Goal: Task Accomplishment & Management: Complete application form

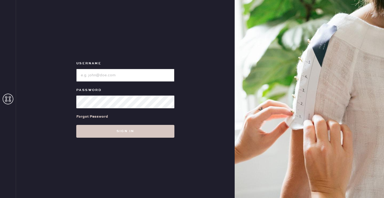
type input "reformationsantamonica"
click at [105, 75] on input "loginName" at bounding box center [125, 75] width 98 height 13
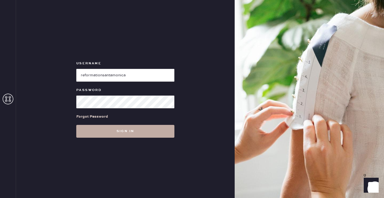
click at [85, 127] on button "Sign in" at bounding box center [125, 131] width 98 height 13
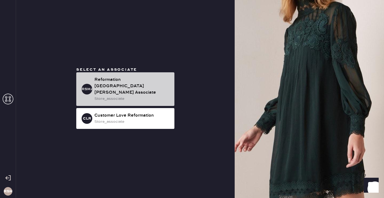
click at [138, 88] on div "Reformation [GEOGRAPHIC_DATA][PERSON_NAME] Associate" at bounding box center [132, 86] width 76 height 19
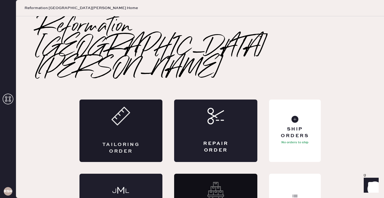
click at [115, 107] on icon at bounding box center [121, 116] width 19 height 19
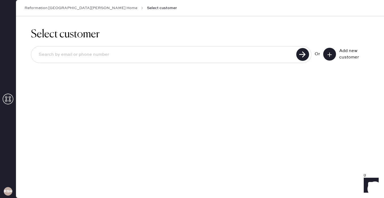
click at [328, 52] on icon at bounding box center [329, 54] width 5 height 5
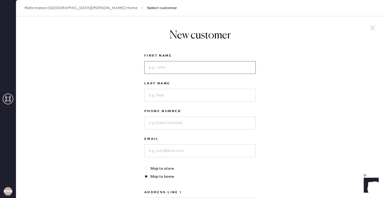
click at [154, 67] on input at bounding box center [200, 67] width 112 height 13
click at [164, 150] on input at bounding box center [200, 150] width 112 height 13
type input "[EMAIL_ADDRESS][DOMAIN_NAME]"
click at [166, 68] on input at bounding box center [200, 67] width 112 height 13
type input "[PERSON_NAME]"
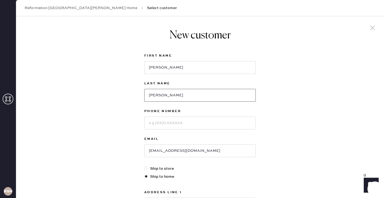
type input "[PERSON_NAME]"
click at [163, 124] on input at bounding box center [200, 123] width 112 height 13
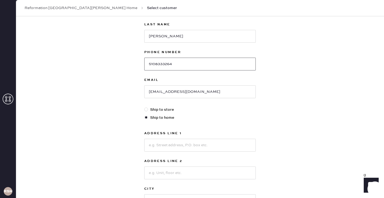
scroll to position [62, 0]
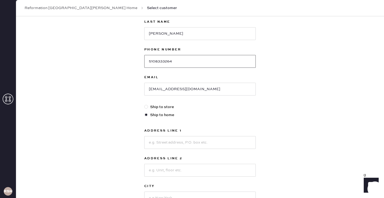
type input "5108333264"
click at [175, 141] on input at bounding box center [200, 142] width 112 height 13
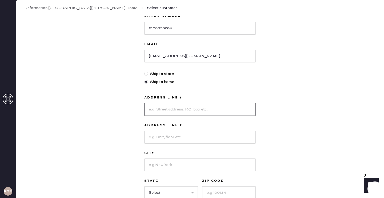
scroll to position [96, 0]
type input "[STREET_ADDRESS][US_STATE]"
type input "Apt 4"
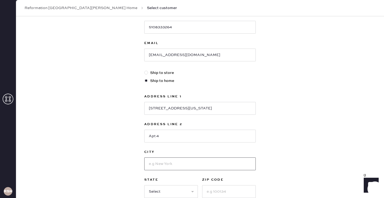
click at [156, 162] on input at bounding box center [200, 163] width 112 height 13
type input "[GEOGRAPHIC_DATA][PERSON_NAME]"
click at [218, 190] on input at bounding box center [229, 191] width 54 height 13
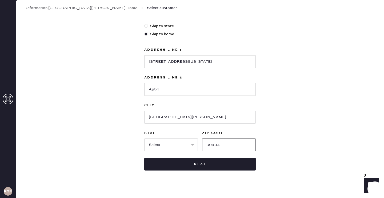
type input "90404"
click at [176, 144] on select "Select AK AL AR AZ CA CO CT [GEOGRAPHIC_DATA] DE FL [GEOGRAPHIC_DATA] HI [GEOGR…" at bounding box center [171, 145] width 54 height 13
select select "CA"
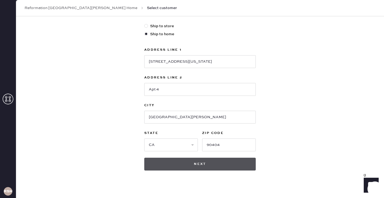
click at [187, 163] on button "Next" at bounding box center [200, 164] width 112 height 13
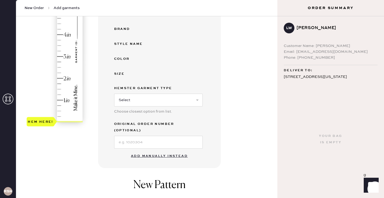
scroll to position [118, 0]
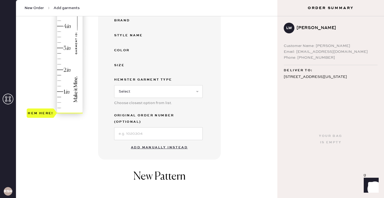
click at [162, 143] on button "Add manually instead" at bounding box center [159, 147] width 63 height 11
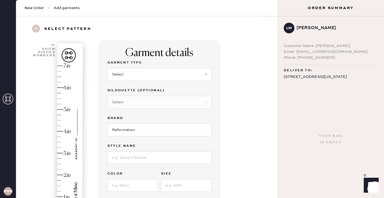
scroll to position [5, 0]
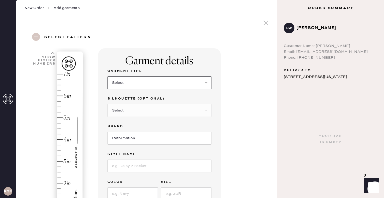
click at [130, 79] on select "Select Basic Skirt Jeans Leggings Pants Shorts Basic Sleeved Dress Basic Sleeve…" at bounding box center [160, 82] width 104 height 13
select select "4"
click at [130, 110] on select "Select Joggers Shorts Cropped Flare Boot Cut Straight Skinny Other" at bounding box center [160, 110] width 104 height 13
select select "11"
click at [124, 167] on input at bounding box center [160, 166] width 104 height 13
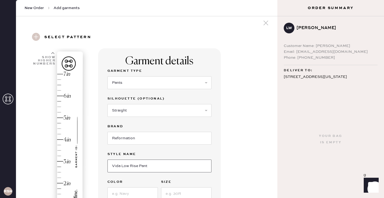
type input "Vida Low Rise Pant"
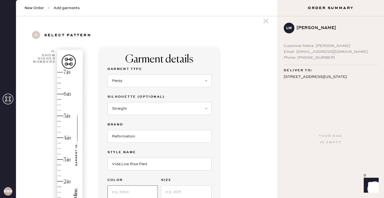
click at [120, 188] on input at bounding box center [133, 192] width 50 height 13
type input "Pitch Black"
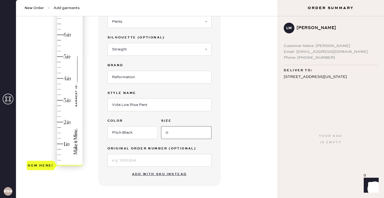
scroll to position [67, 0]
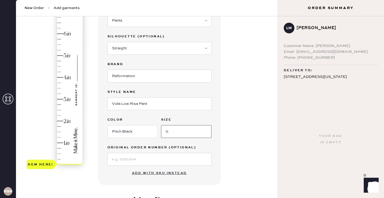
type input "0"
click at [123, 160] on input at bounding box center [160, 159] width 104 height 13
type input "1.75"
click at [59, 126] on div "Hem here!" at bounding box center [55, 88] width 57 height 157
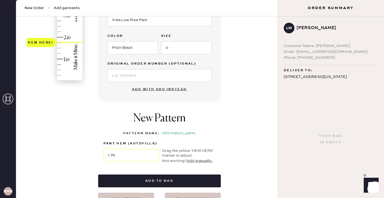
scroll to position [155, 0]
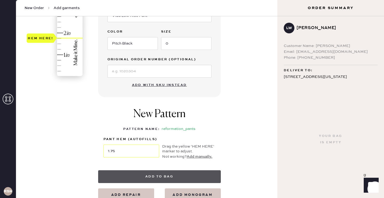
click at [203, 173] on button "Add to bag" at bounding box center [159, 176] width 123 height 13
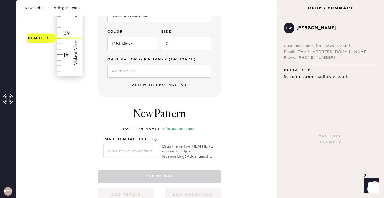
select select "4"
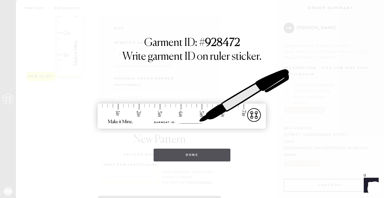
click at [198, 155] on button "Done" at bounding box center [192, 155] width 77 height 13
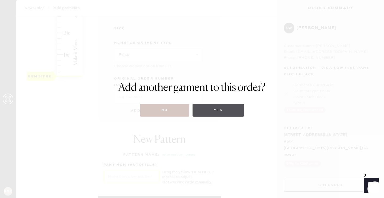
click at [210, 112] on button "Yes" at bounding box center [219, 110] width 52 height 13
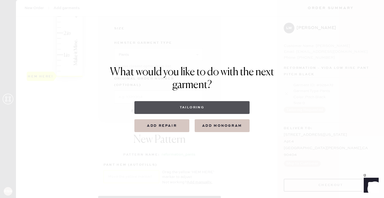
click at [170, 104] on button "Tailoring" at bounding box center [192, 107] width 115 height 13
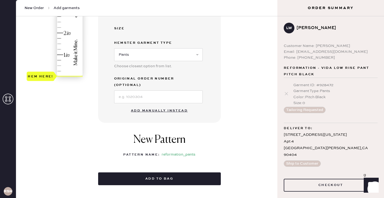
select select
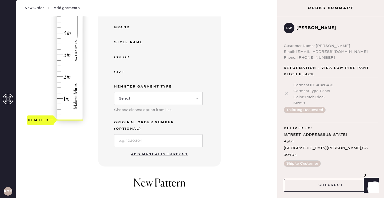
scroll to position [183, 0]
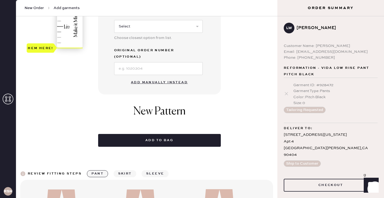
click at [162, 77] on button "Add manually instead" at bounding box center [159, 82] width 63 height 11
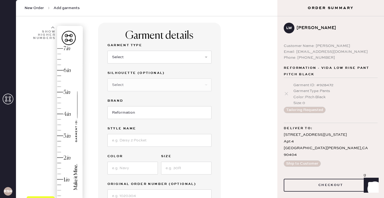
scroll to position [0, 0]
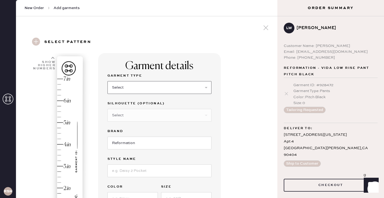
click at [127, 81] on select "Select Basic Skirt Jeans Leggings Pants Shorts Basic Sleeved Dress Basic Sleeve…" at bounding box center [160, 87] width 104 height 13
select select "4"
click at [124, 114] on select "Select Joggers Shorts Cropped Flare Boot Cut Straight Skinny Other" at bounding box center [160, 115] width 104 height 13
select select "11"
click at [123, 176] on input at bounding box center [160, 170] width 104 height 13
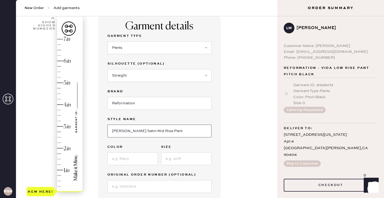
scroll to position [45, 0]
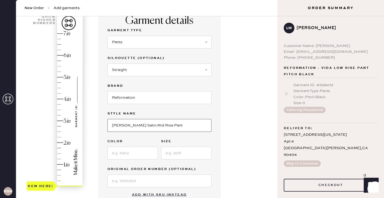
type input "[PERSON_NAME] Satin Mid Rise Pant"
click at [121, 148] on input at bounding box center [133, 153] width 50 height 13
type input "Black"
type input "XS"
type input "1.75"
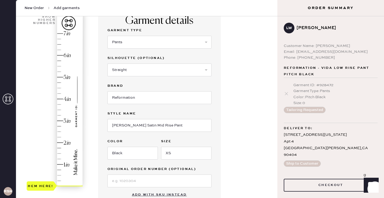
click at [58, 148] on div "Hem here!" at bounding box center [55, 109] width 57 height 157
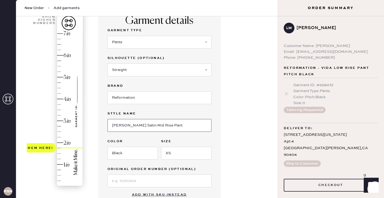
click at [148, 125] on input "[PERSON_NAME] Satin Mid Rise Pant" at bounding box center [160, 125] width 104 height 13
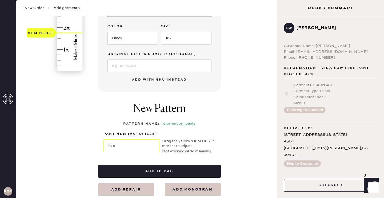
scroll to position [169, 0]
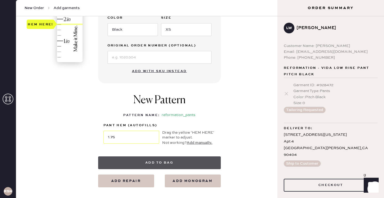
type input "[PERSON_NAME] Satin Mid Rise Bias Pant"
click at [135, 162] on button "Add to bag" at bounding box center [159, 162] width 123 height 13
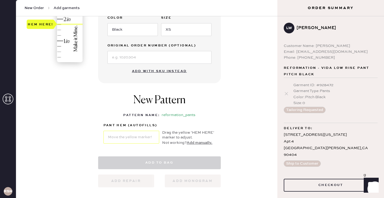
select select "4"
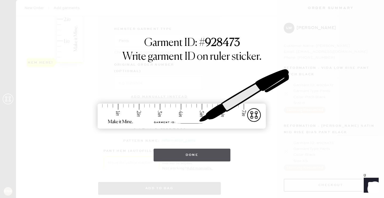
click at [192, 157] on button "Done" at bounding box center [192, 155] width 77 height 13
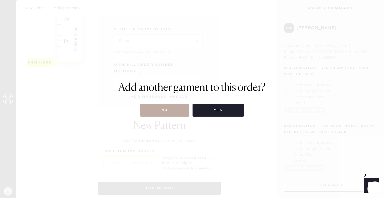
click at [159, 109] on button "No" at bounding box center [164, 110] width 49 height 13
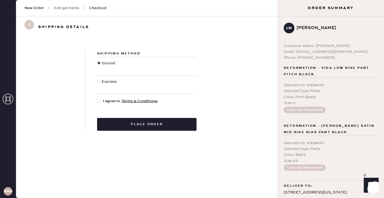
click at [100, 81] on div at bounding box center [99, 82] width 4 height 4
click at [97, 79] on input "Express" at bounding box center [97, 79] width 0 height 0
radio input "true"
click at [100, 63] on div at bounding box center [99, 63] width 4 height 4
click at [97, 61] on input "Ground" at bounding box center [97, 60] width 0 height 0
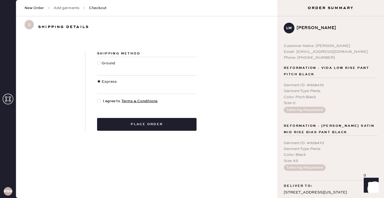
radio input "true"
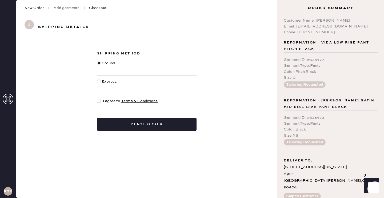
scroll to position [26, 0]
click at [97, 102] on div at bounding box center [99, 101] width 4 height 4
click at [97, 98] on input "I agree to Terms & Conditions" at bounding box center [97, 98] width 0 height 0
checkbox input "true"
click at [99, 80] on div at bounding box center [99, 82] width 4 height 4
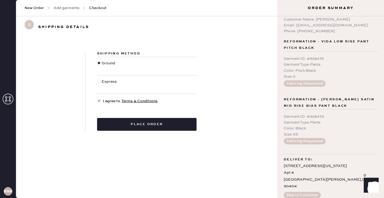
click at [97, 79] on input "Express" at bounding box center [97, 79] width 0 height 0
radio input "true"
click at [99, 64] on div at bounding box center [99, 63] width 4 height 4
click at [97, 61] on input "Ground" at bounding box center [97, 60] width 0 height 0
radio input "true"
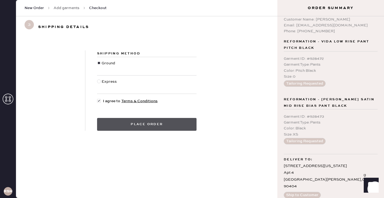
click at [120, 129] on button "Place order" at bounding box center [147, 124] width 100 height 13
